Goal: Find specific page/section: Find specific page/section

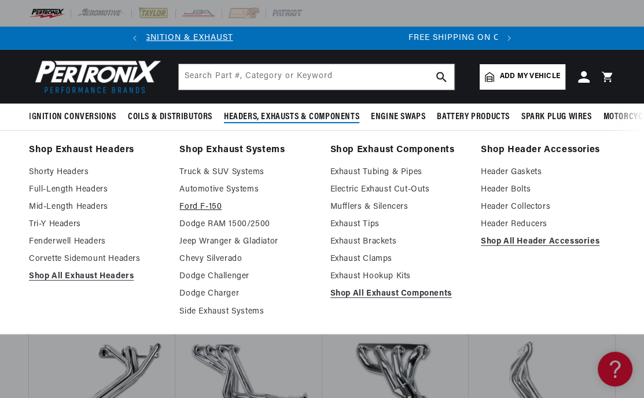
scroll to position [0, 351]
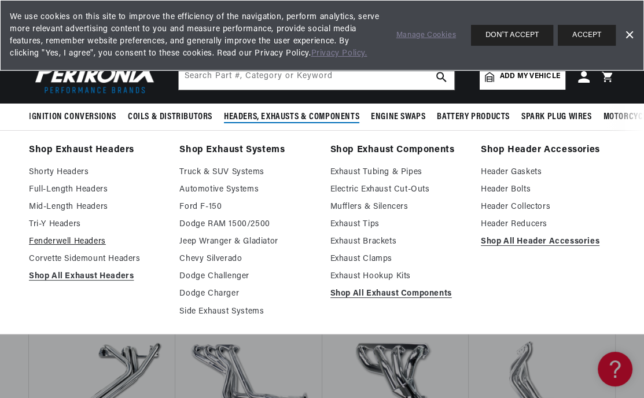
click at [66, 240] on link "Fenderwell Headers" at bounding box center [96, 242] width 134 height 14
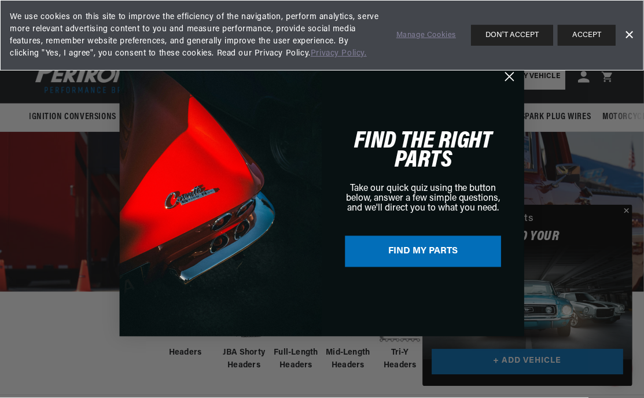
scroll to position [0, 351]
click at [511, 76] on circle "Close dialog" at bounding box center [509, 76] width 19 height 19
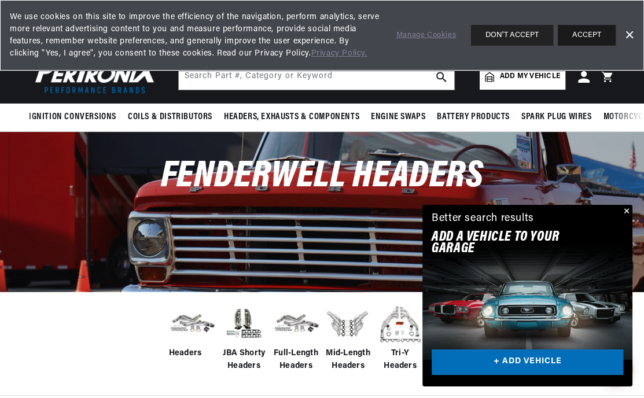
click at [593, 38] on button "ACCEPT" at bounding box center [587, 35] width 58 height 21
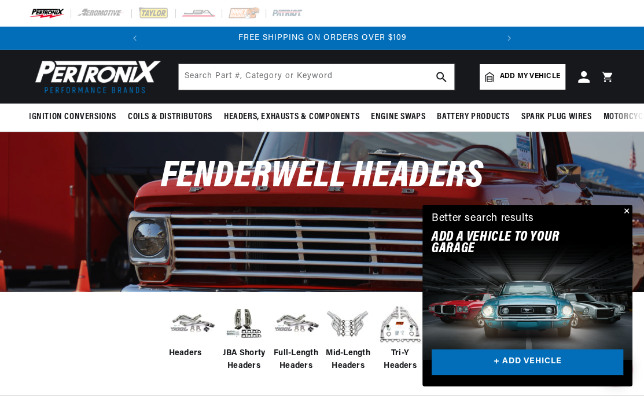
click at [625, 209] on button "Close" at bounding box center [625, 212] width 14 height 14
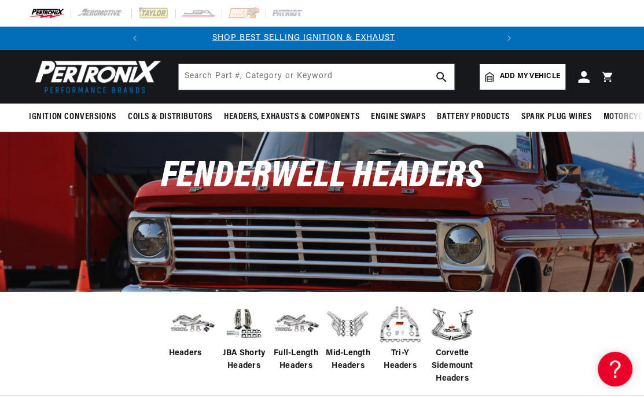
scroll to position [0, 0]
